Goal: Information Seeking & Learning: Learn about a topic

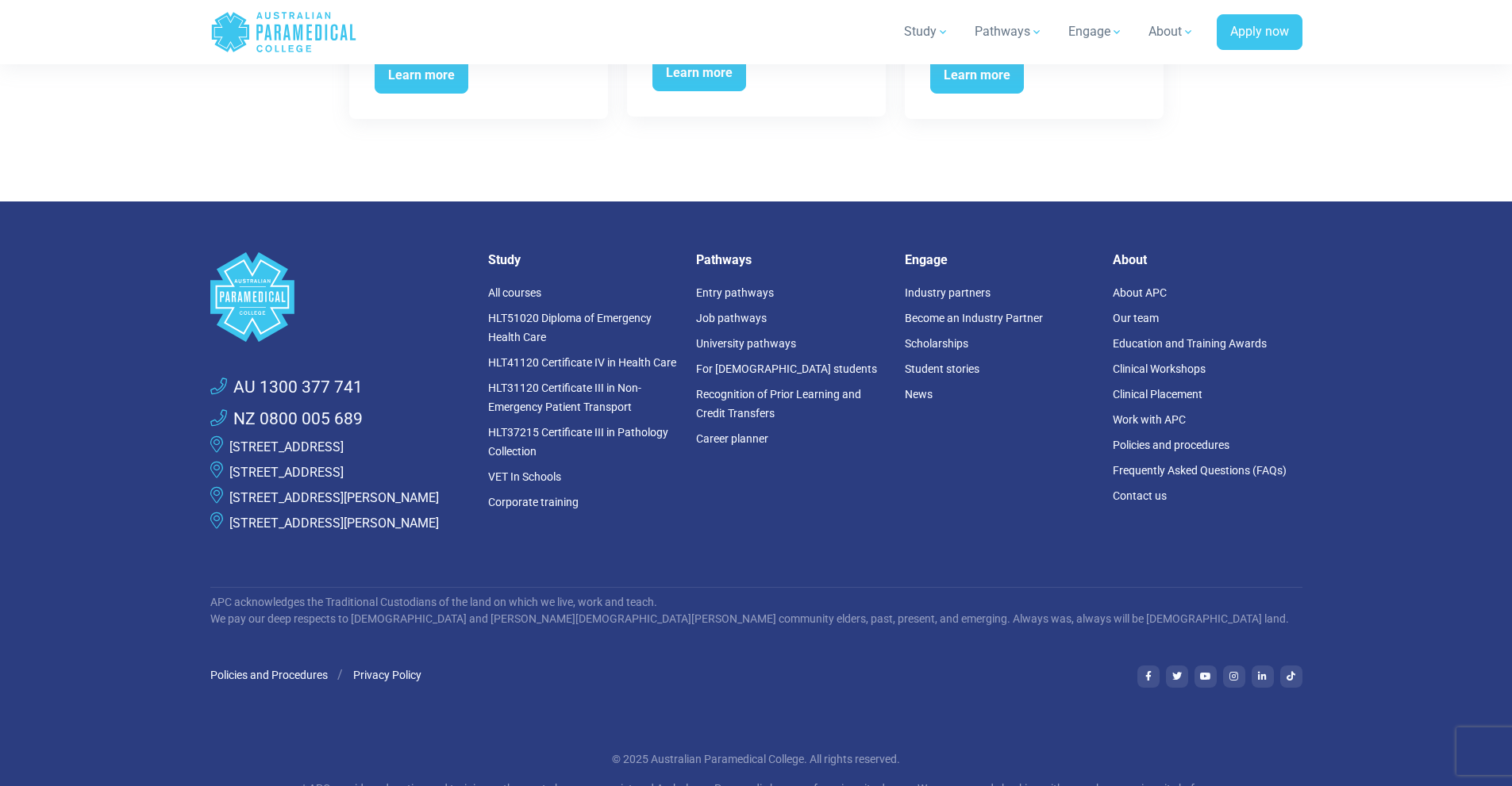
scroll to position [3492, 0]
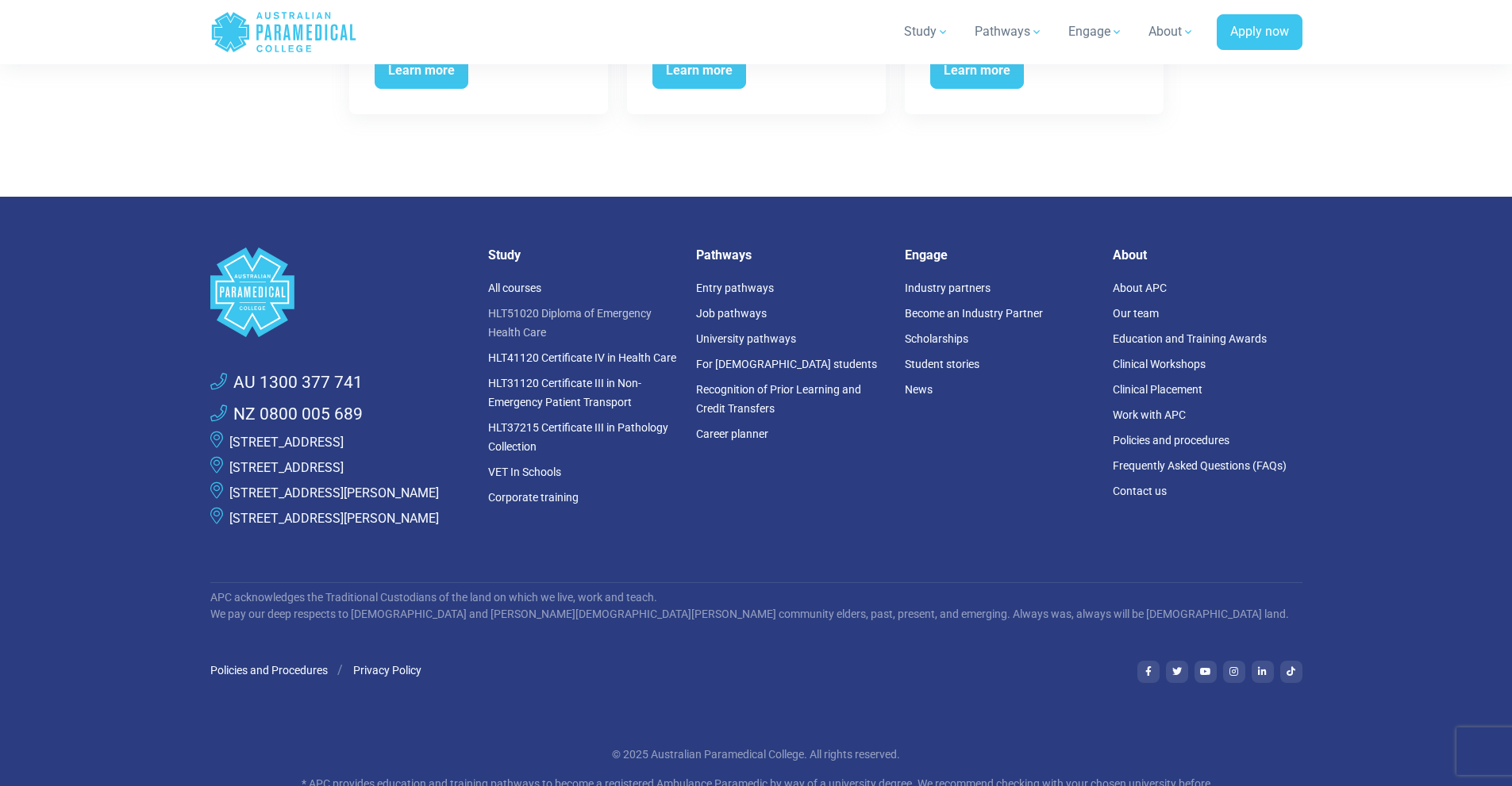
click at [536, 333] on link "HLT51020 Diploma of Emergency Health Care" at bounding box center [570, 323] width 164 height 32
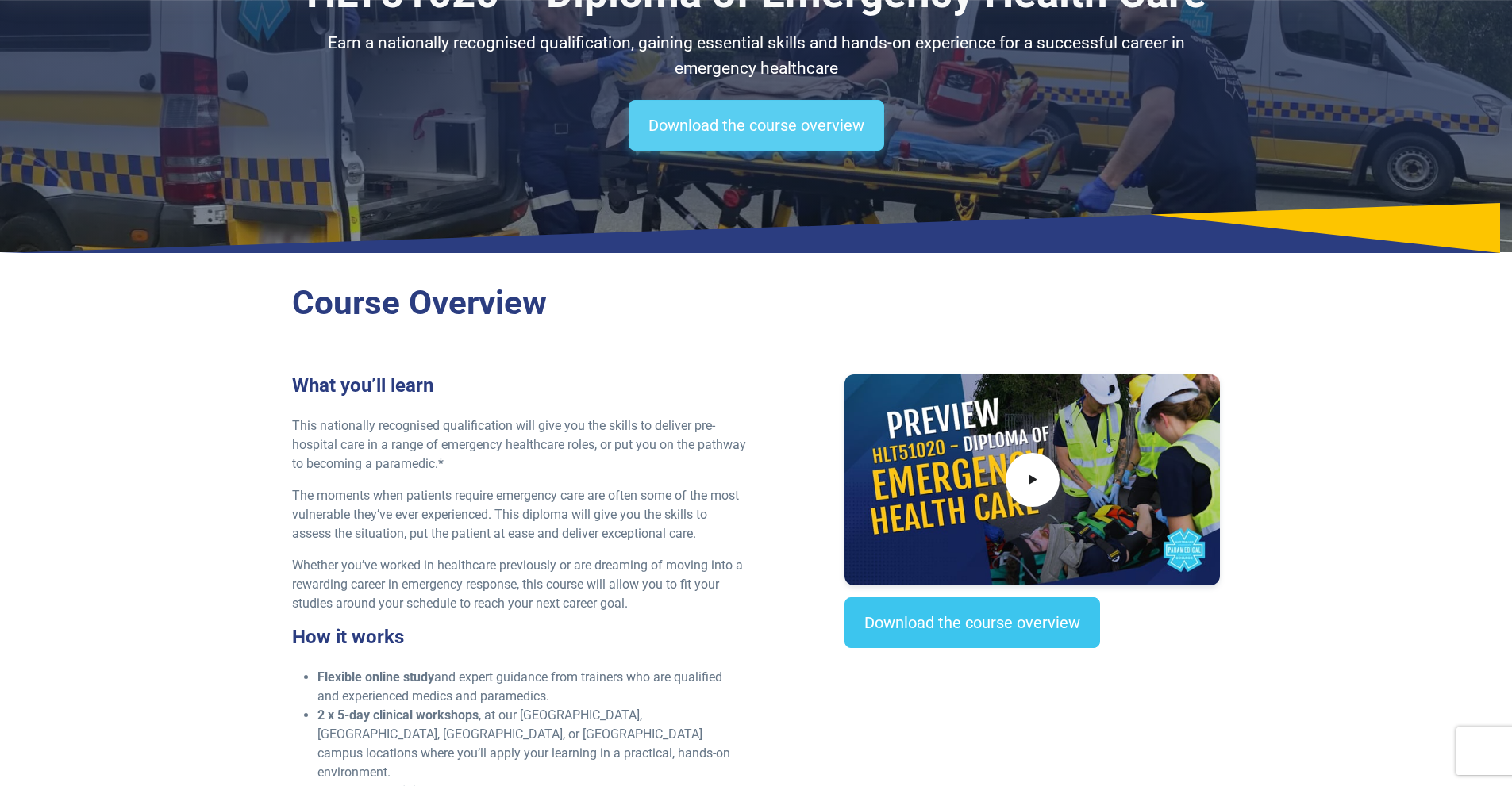
click at [818, 129] on link "Download the course overview" at bounding box center [756, 124] width 255 height 51
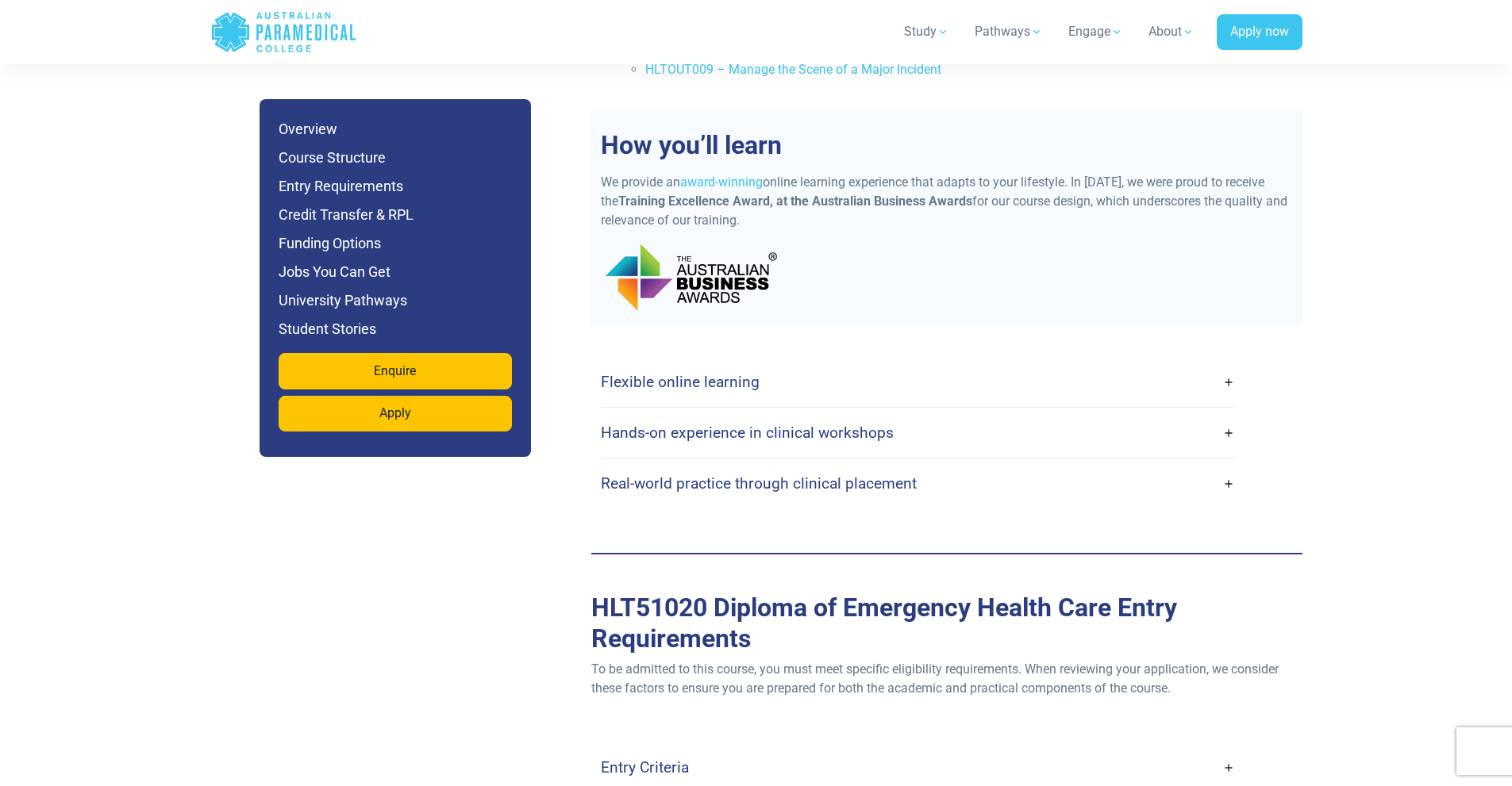
scroll to position [3839, 0]
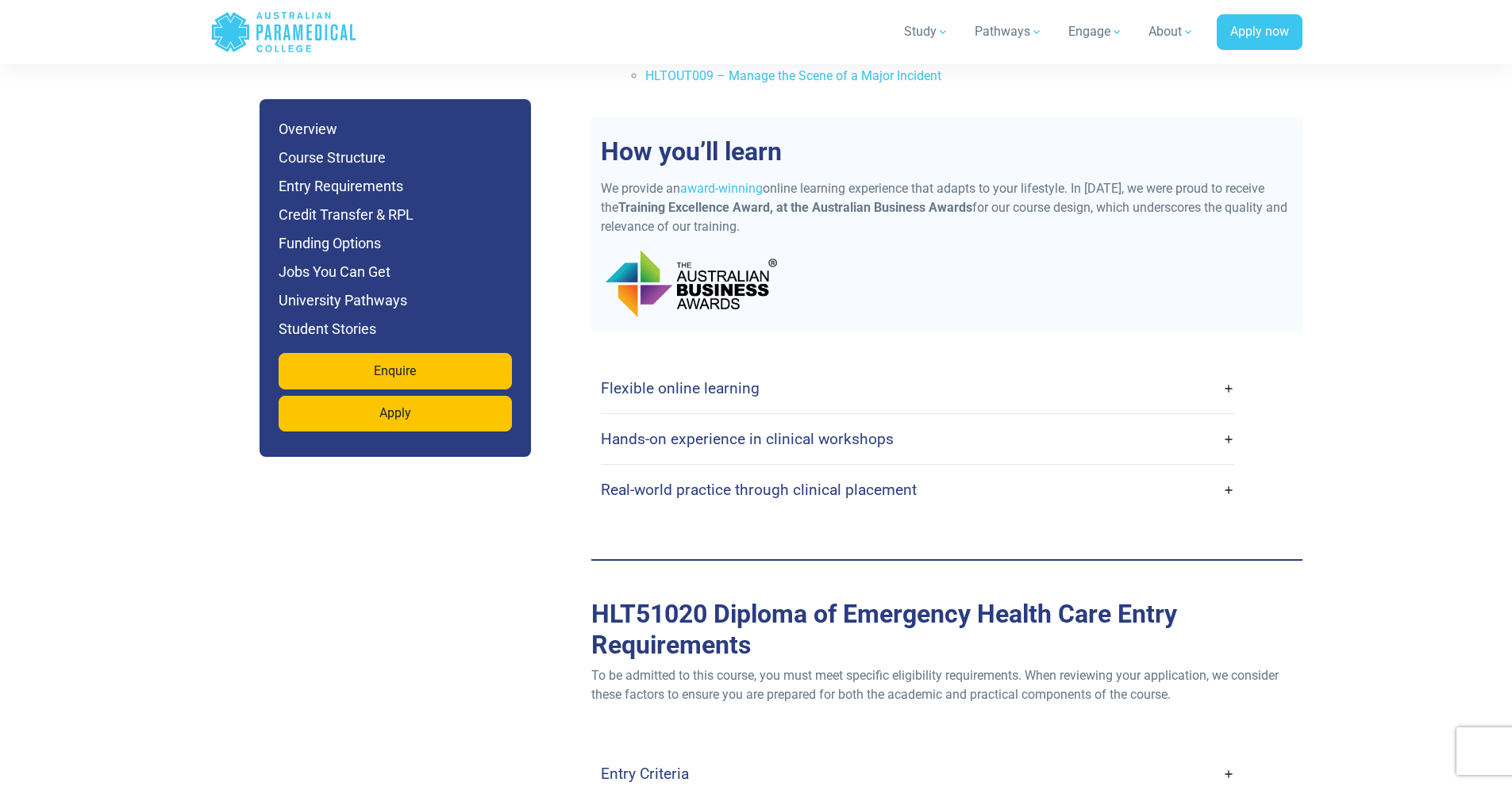
click at [1231, 370] on link "Flexible online learning" at bounding box center [918, 389] width 634 height 37
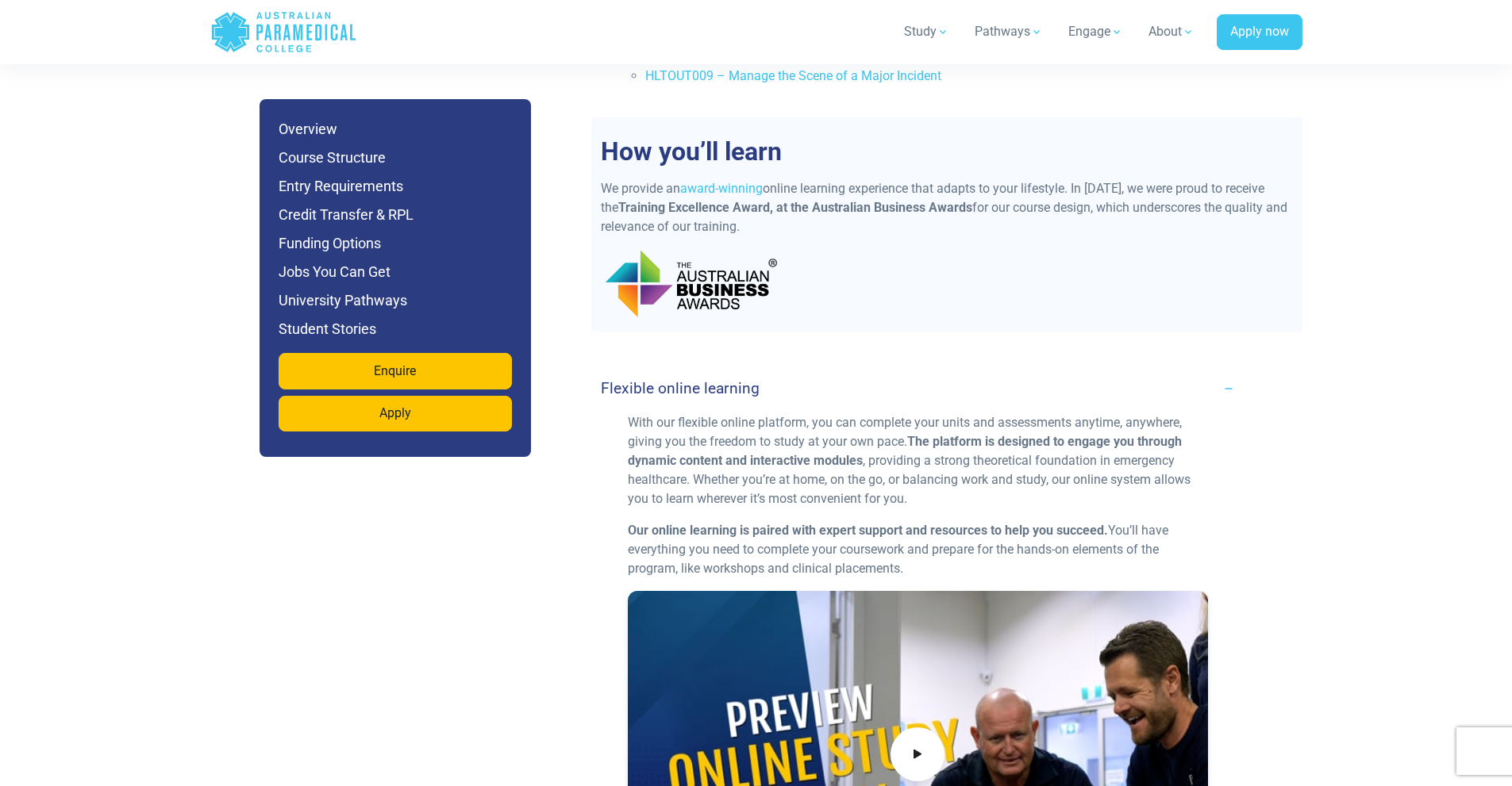
click at [1229, 370] on link "Flexible online learning" at bounding box center [918, 389] width 634 height 37
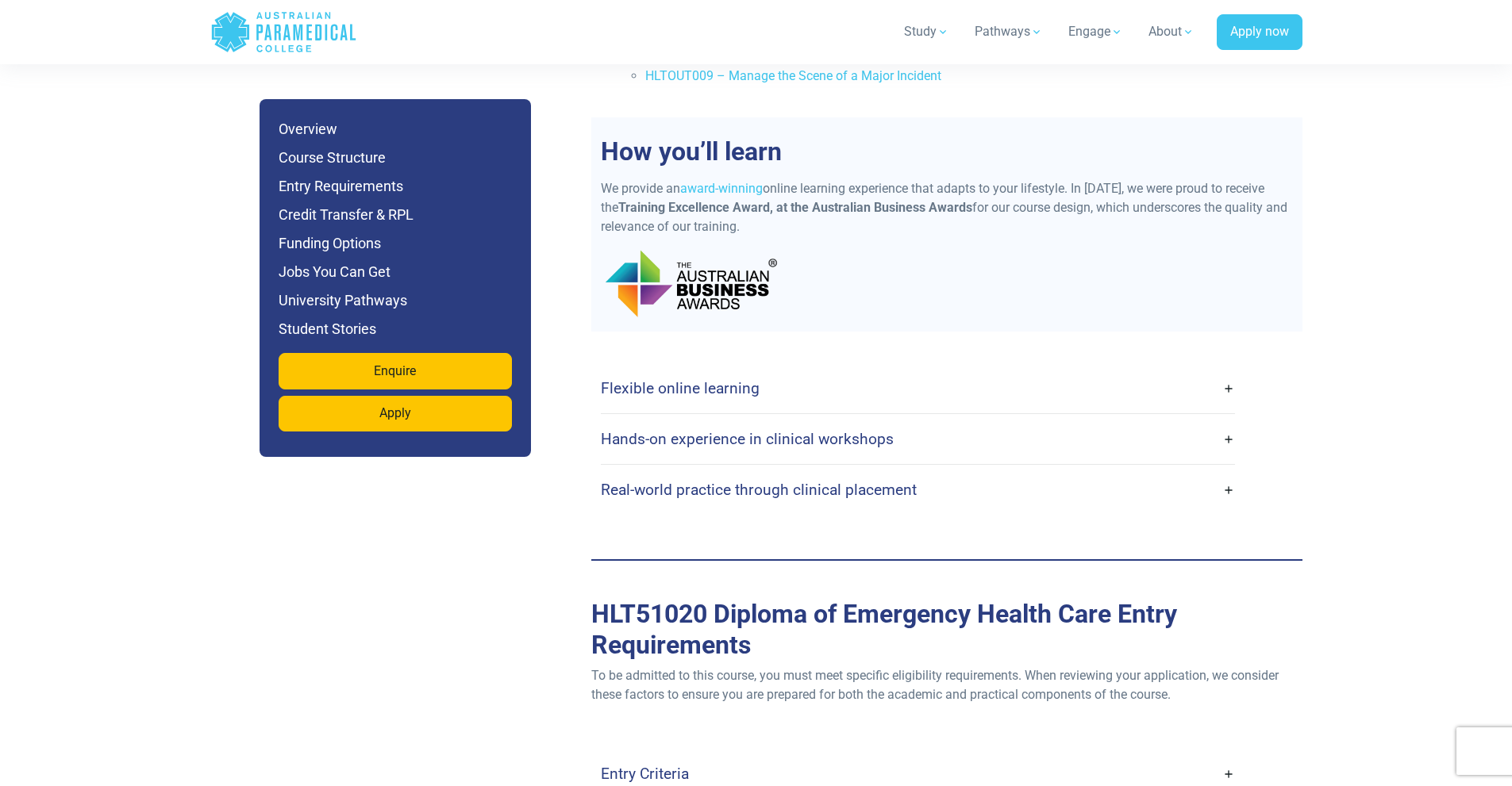
click at [1234, 421] on link "Hands-on experience in clinical workshops" at bounding box center [918, 439] width 634 height 37
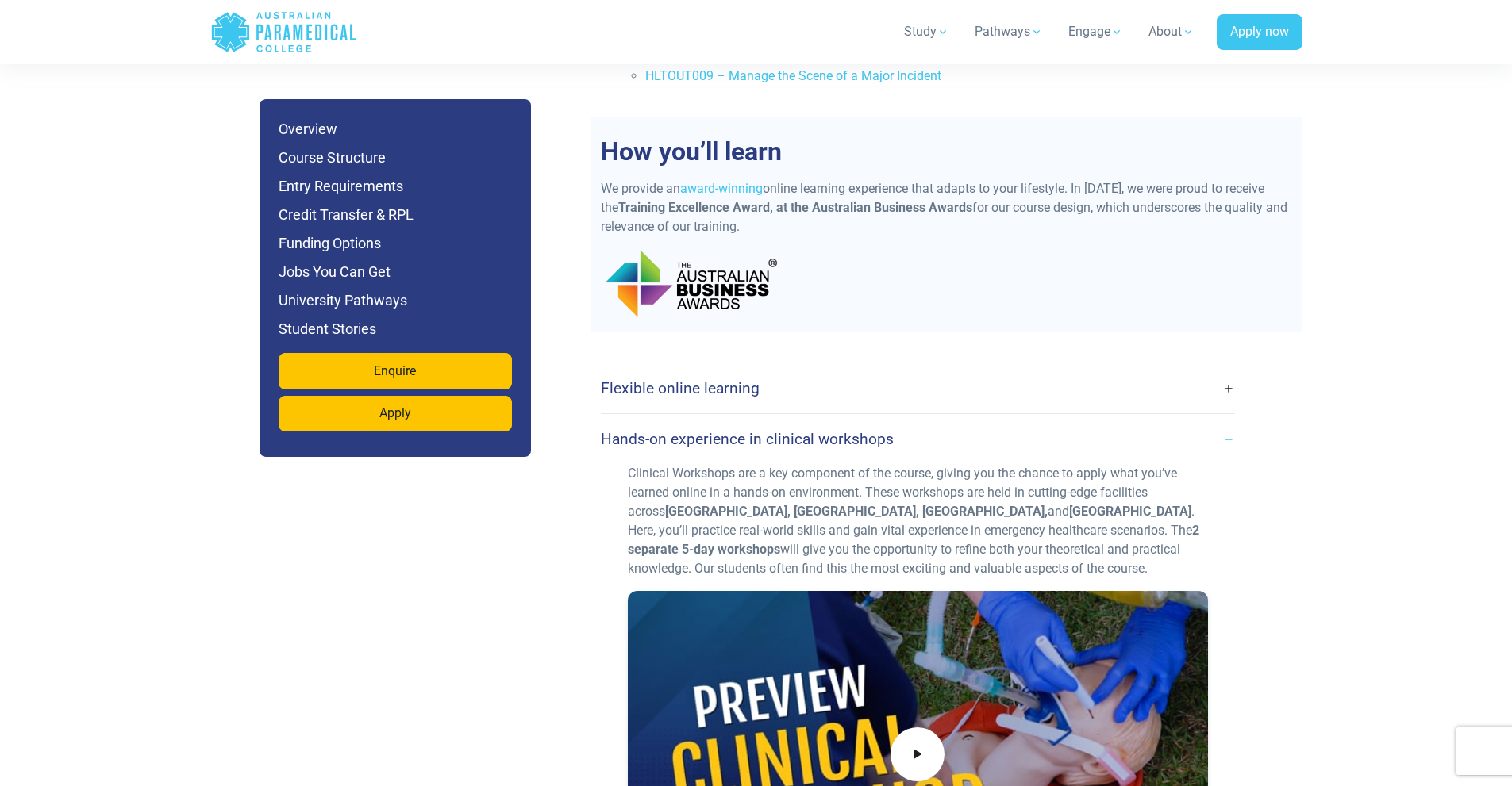
click at [1234, 421] on link "Hands-on experience in clinical workshops" at bounding box center [918, 439] width 634 height 37
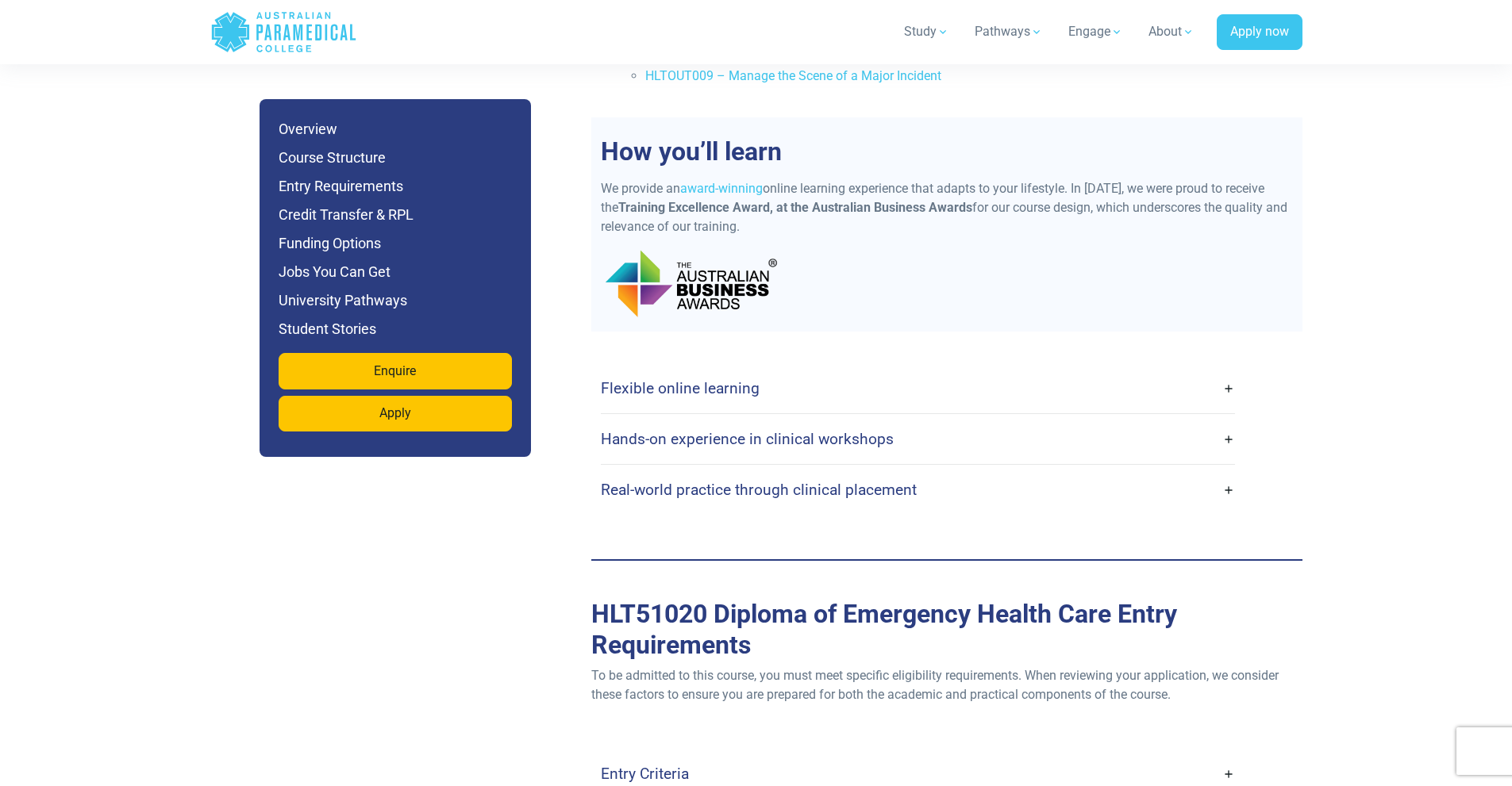
click at [1224, 370] on link "Flexible online learning" at bounding box center [918, 389] width 634 height 37
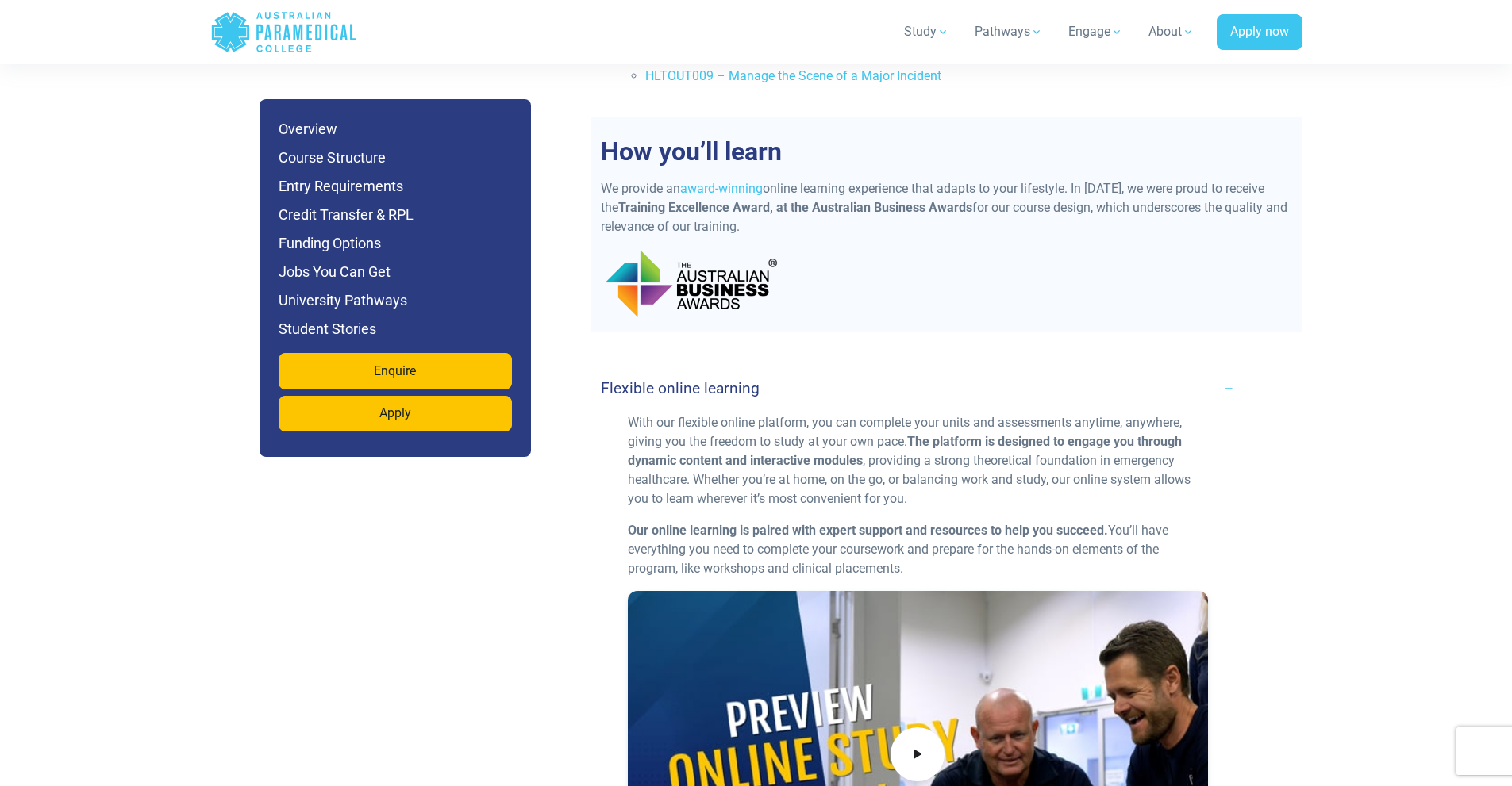
click at [1222, 370] on link "Flexible online learning" at bounding box center [918, 389] width 634 height 37
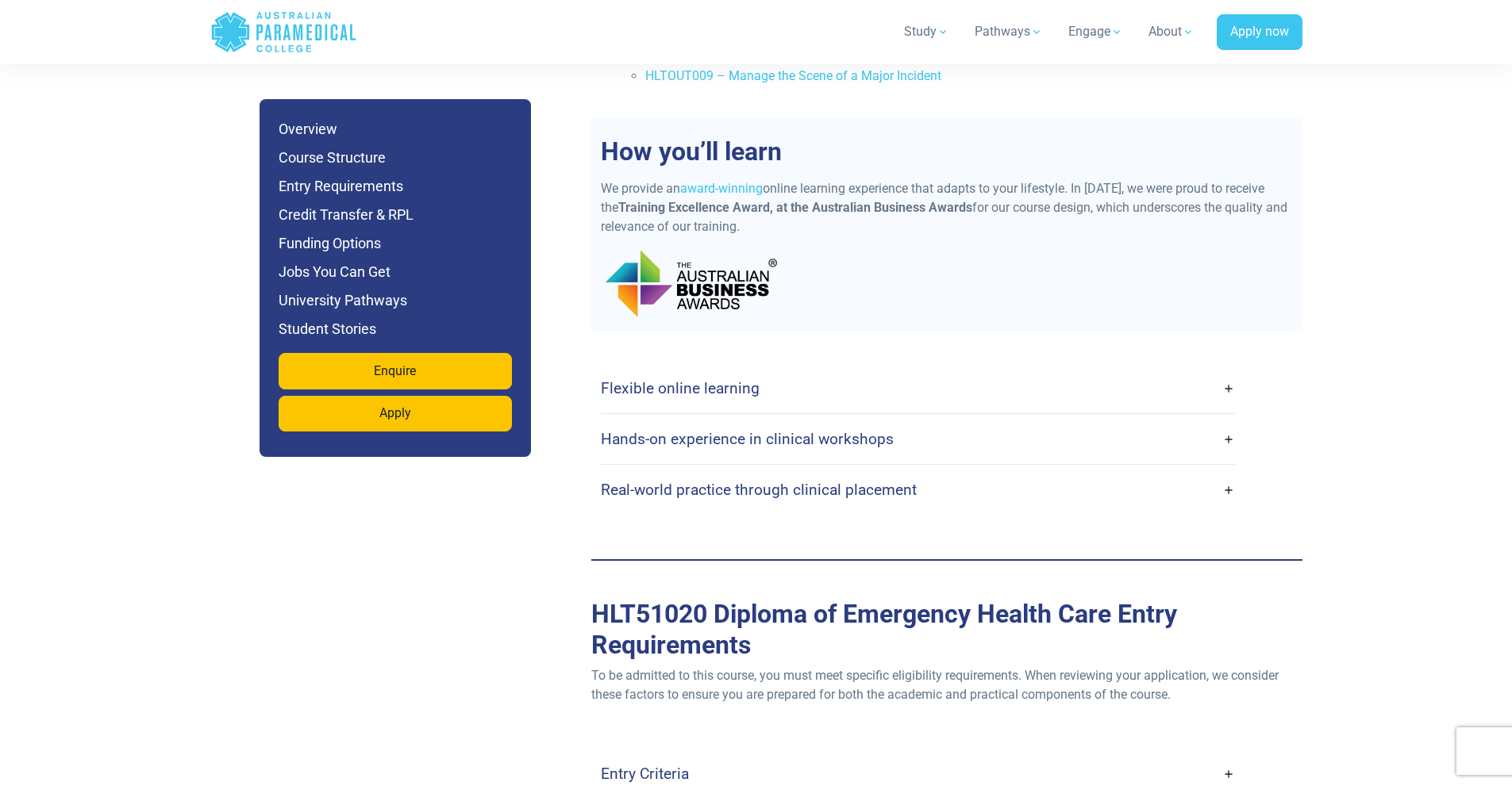
click at [1216, 471] on link "Real-world practice through clinical placement" at bounding box center [918, 490] width 634 height 37
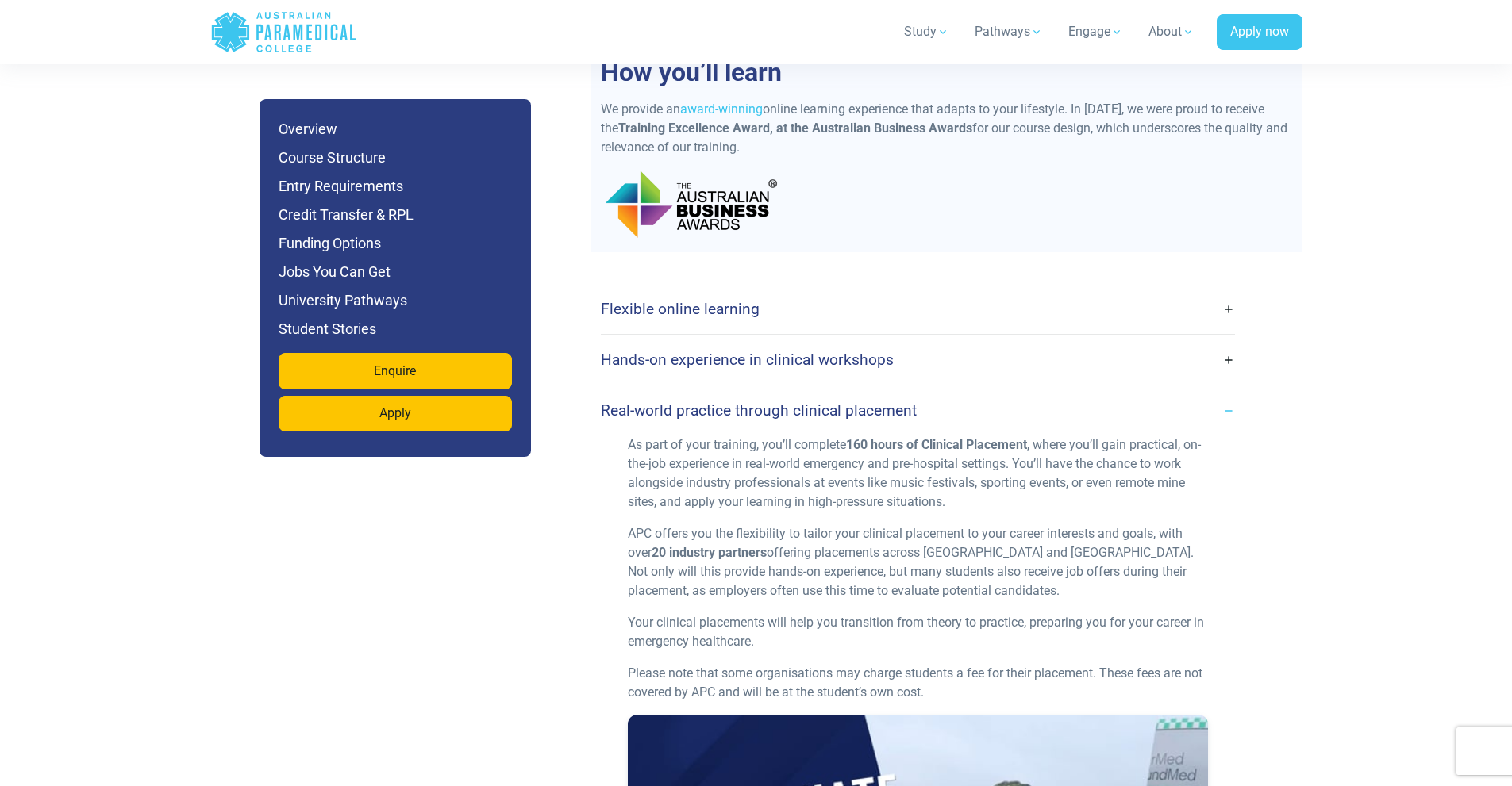
scroll to position [3998, 0]
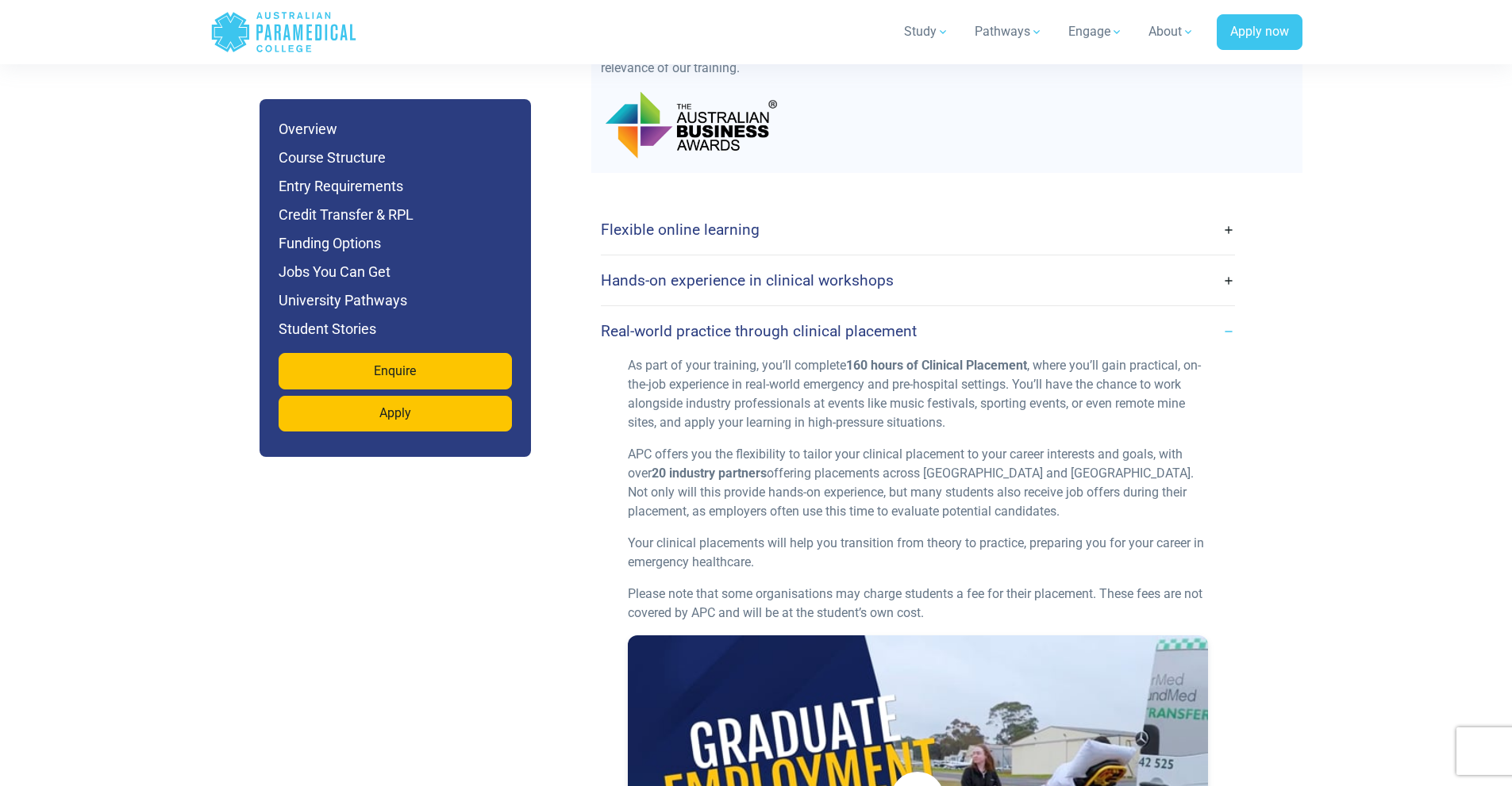
click at [1231, 313] on link "Real-world practice through clinical placement" at bounding box center [918, 332] width 634 height 37
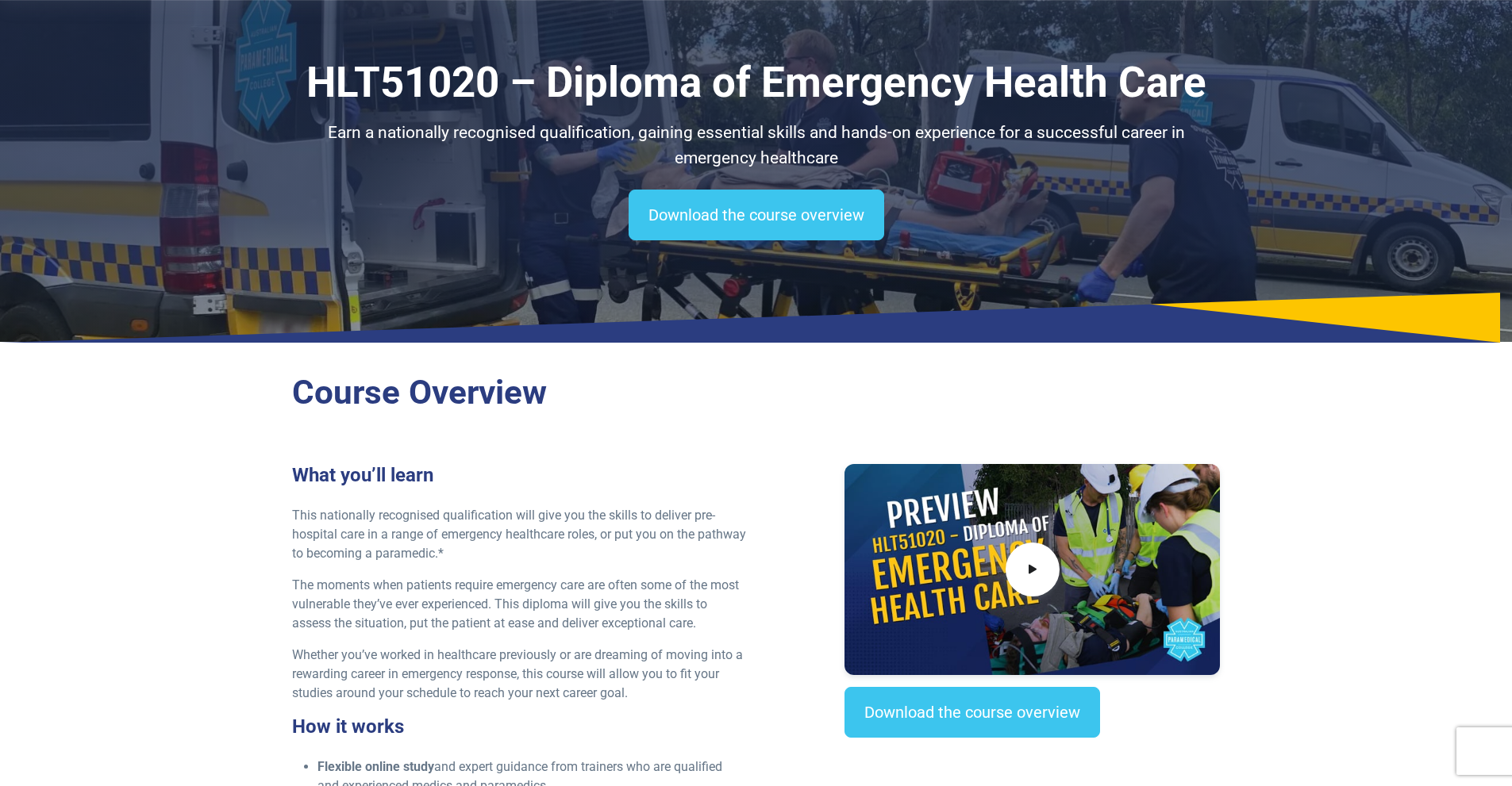
scroll to position [0, 0]
